Goal: Communication & Community: Connect with others

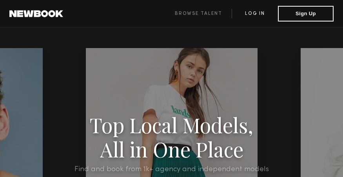
click at [242, 12] on link "Log in" at bounding box center [254, 13] width 46 height 9
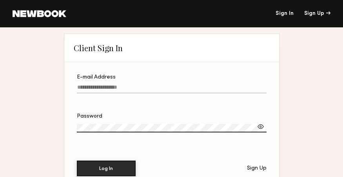
type input "**********"
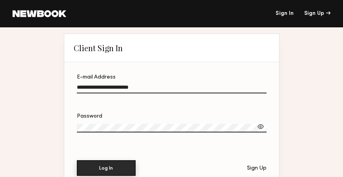
click at [113, 167] on button "Log In" at bounding box center [106, 169] width 59 height 16
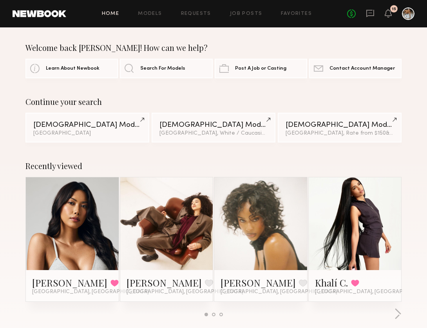
click at [342, 8] on div "No fees up to $5,000 15" at bounding box center [380, 13] width 67 height 13
click at [342, 14] on icon at bounding box center [370, 13] width 8 height 7
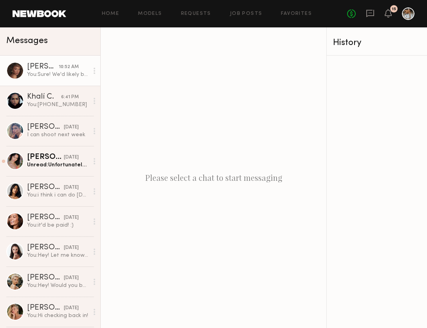
click at [59, 70] on div "10:52 AM" at bounding box center [69, 66] width 20 height 7
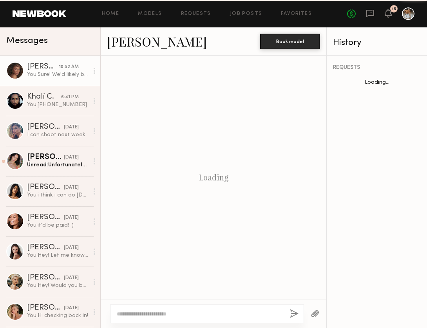
scroll to position [740, 0]
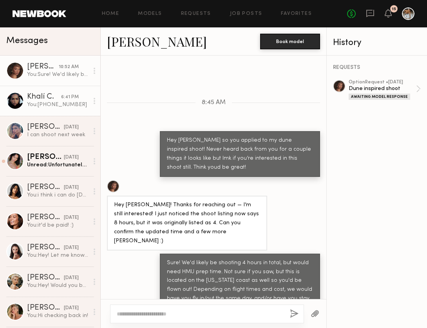
click at [54, 103] on div "You: [PHONE_NUMBER]" at bounding box center [57, 104] width 61 height 7
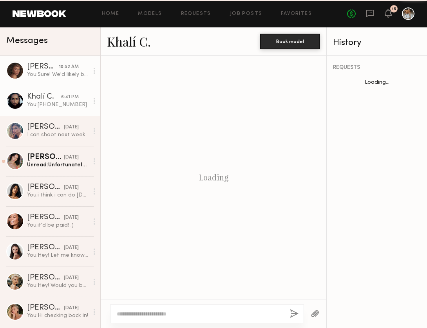
scroll to position [615, 0]
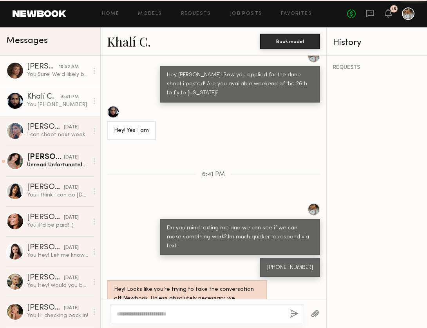
click at [53, 68] on div "[PERSON_NAME]" at bounding box center [43, 67] width 32 height 8
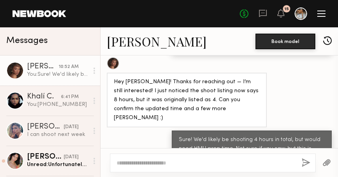
scroll to position [853, 0]
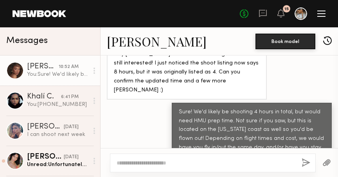
click at [132, 163] on textarea at bounding box center [206, 163] width 179 height 8
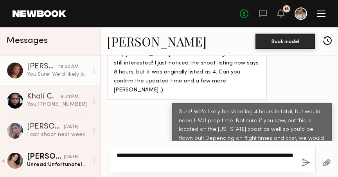
type textarea "**********"
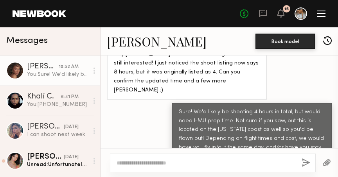
paste textarea "**********"
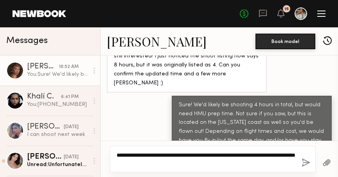
type textarea "**********"
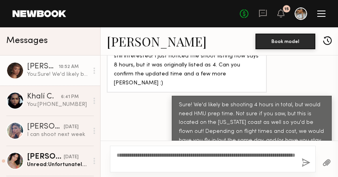
click at [307, 163] on button "button" at bounding box center [306, 164] width 9 height 10
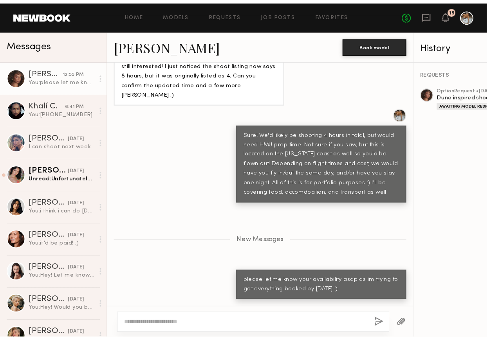
scroll to position [824, 0]
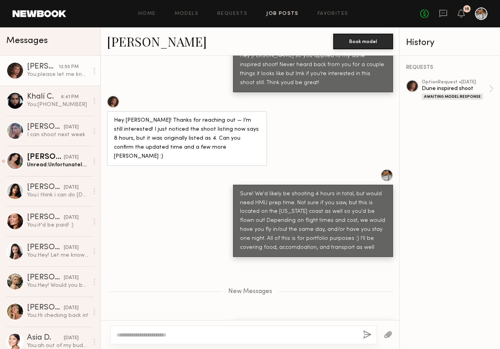
click at [281, 13] on link "Job Posts" at bounding box center [282, 13] width 32 height 5
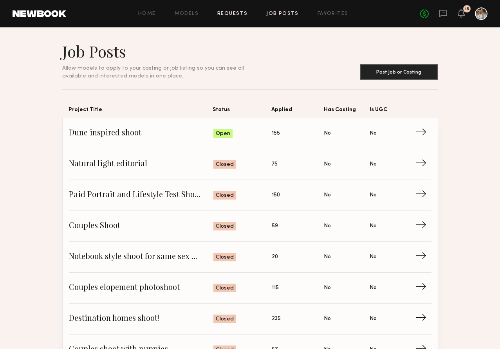
click at [235, 14] on link "Requests" at bounding box center [232, 13] width 30 height 5
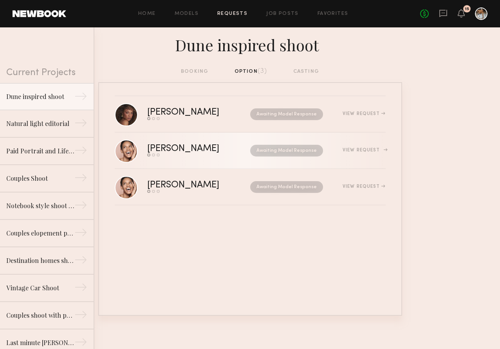
click at [206, 156] on div "Send request Model response Book model" at bounding box center [191, 154] width 88 height 3
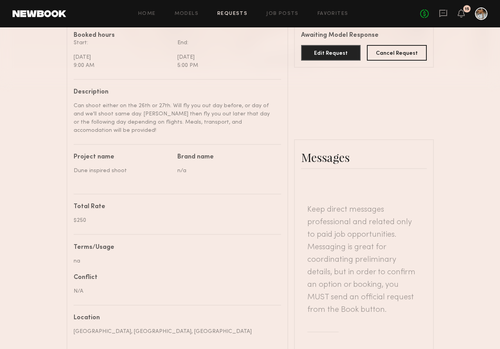
scroll to position [393, 0]
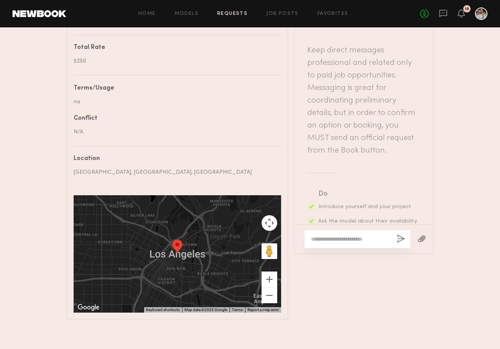
click at [342, 177] on div at bounding box center [357, 239] width 106 height 19
click at [342, 177] on textarea at bounding box center [350, 239] width 79 height 8
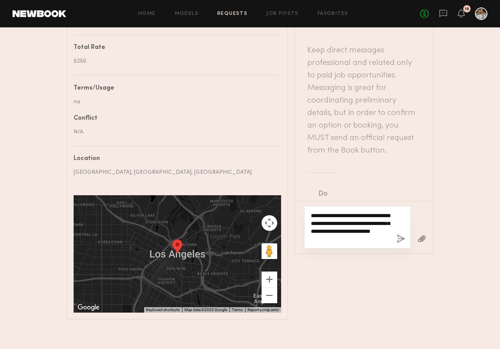
type textarea "**********"
click at [342, 177] on button "button" at bounding box center [401, 240] width 9 height 10
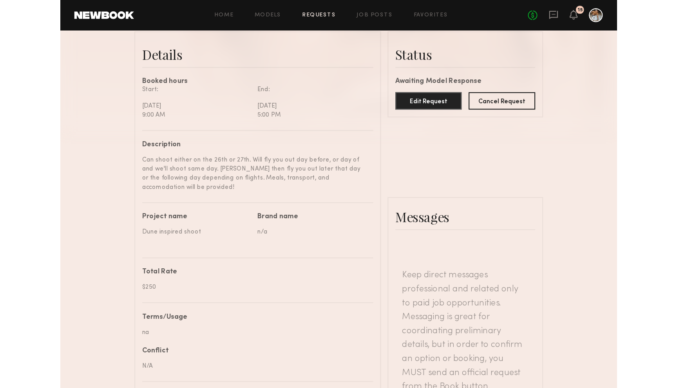
scroll to position [85, 0]
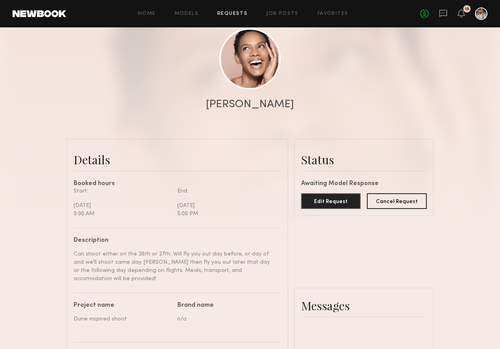
click at [150, 9] on div "Home Models Requests Job Posts Favorites Sign Out No fees up to $5,000 15" at bounding box center [276, 13] width 421 height 13
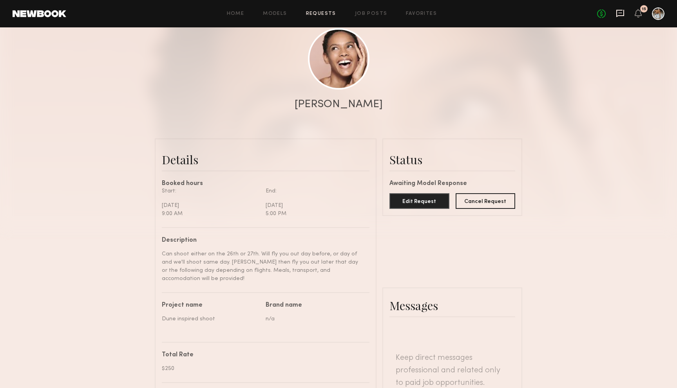
click at [342, 12] on icon at bounding box center [619, 13] width 9 height 9
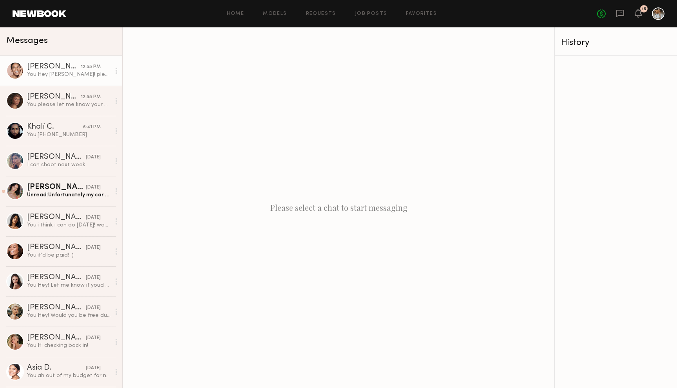
click at [68, 71] on div "You: Hey [PERSON_NAME]! please let me know if youre still interested as i am at…" at bounding box center [68, 74] width 83 height 7
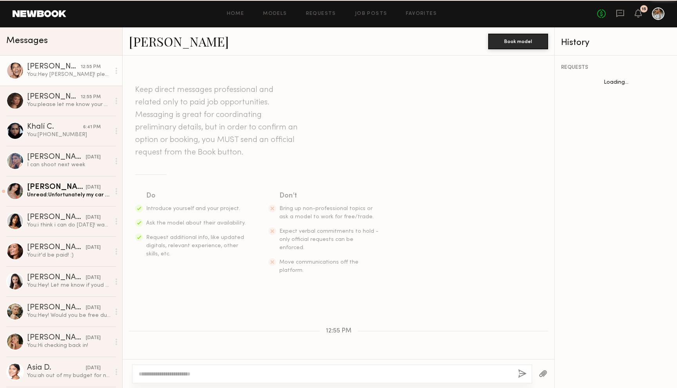
scroll to position [34, 0]
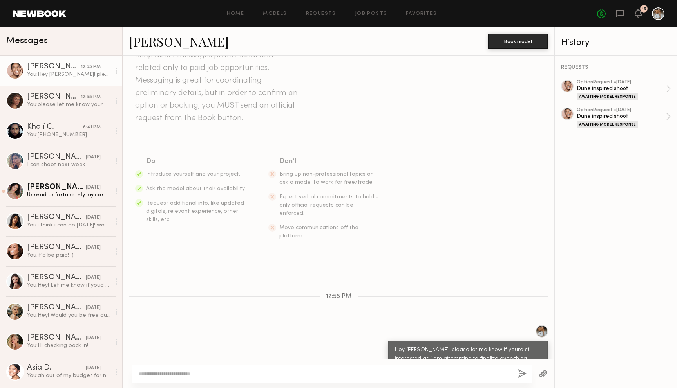
click at [166, 45] on link "[PERSON_NAME]" at bounding box center [179, 41] width 100 height 17
click at [342, 174] on section "Do Introduce yourself and your project. Ask the model about their availability.…" at bounding box center [338, 198] width 406 height 84
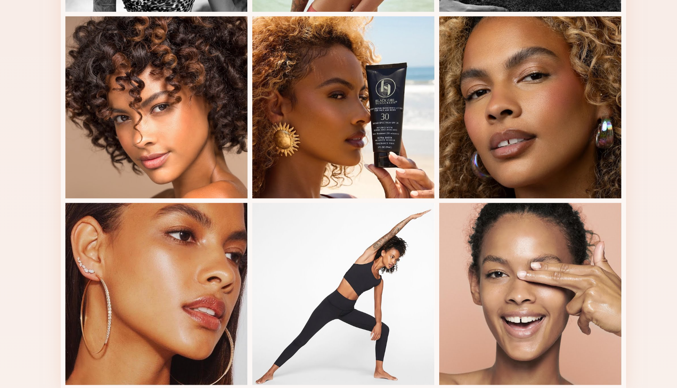
scroll to position [407, 0]
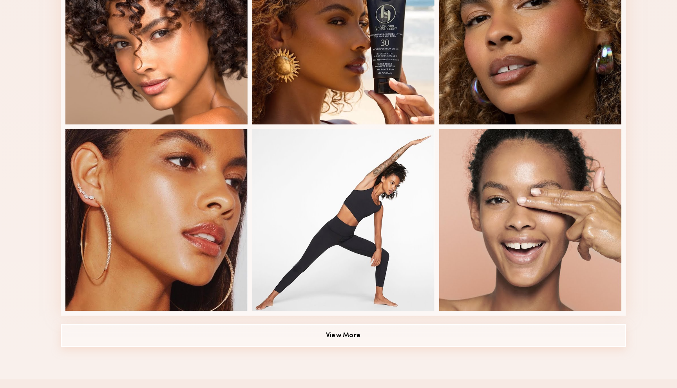
click at [357, 354] on button "View More" at bounding box center [338, 352] width 388 height 16
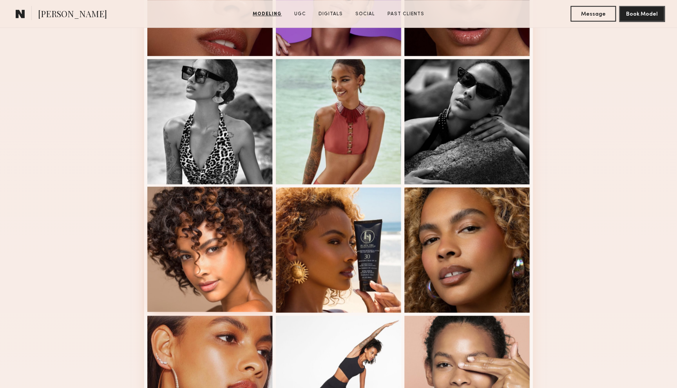
scroll to position [300, 0]
